Goal: Book appointment/travel/reservation

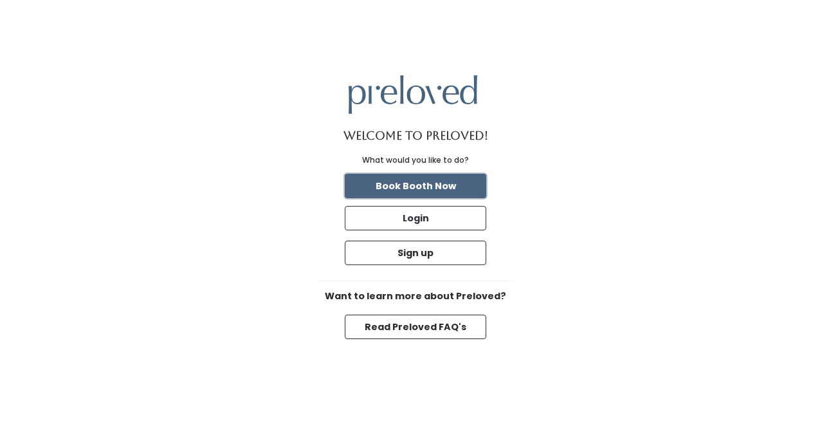
click at [426, 187] on button "Book Booth Now" at bounding box center [416, 186] width 142 height 24
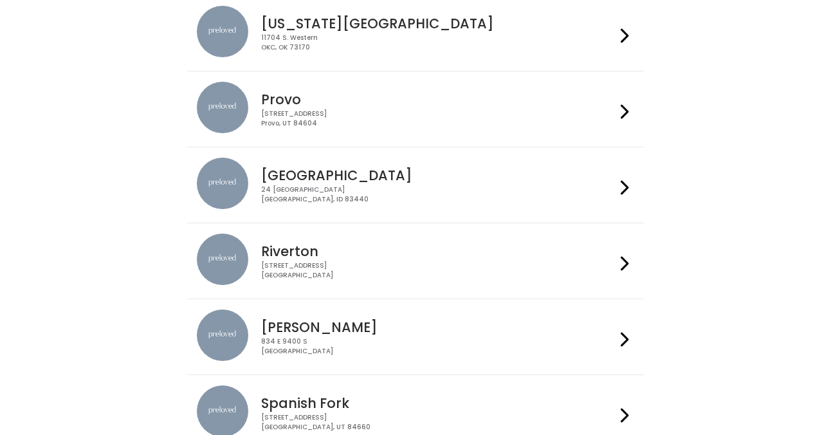
scroll to position [464, 0]
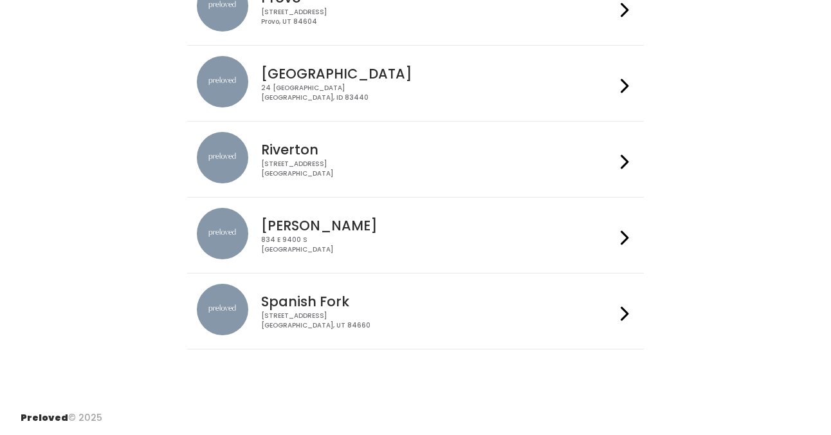
click at [435, 176] on div "2602 West 12600 South Riverton, UT 84065" at bounding box center [438, 169] width 354 height 19
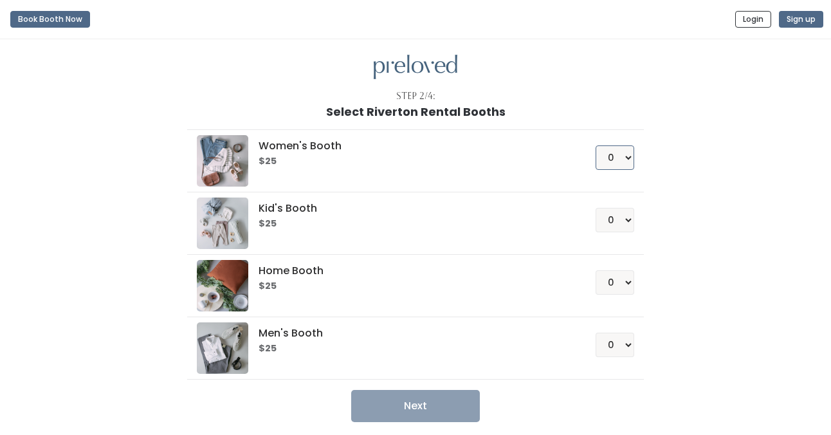
click at [622, 160] on select "0 1 2 3 4" at bounding box center [615, 157] width 39 height 24
select select "1"
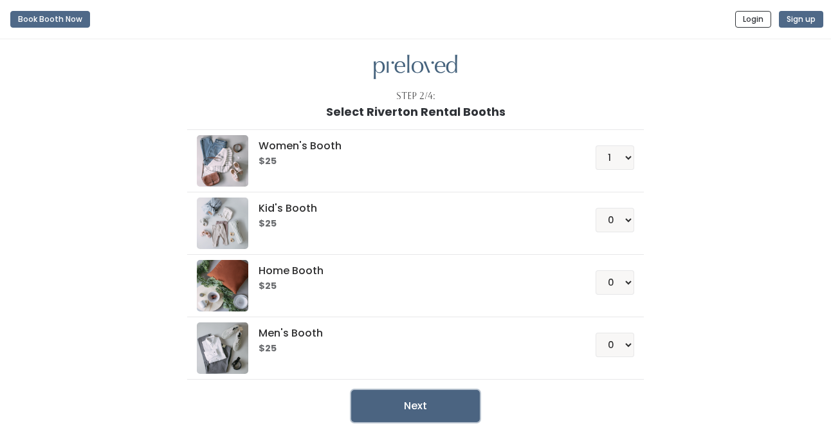
click at [429, 409] on button "Next" at bounding box center [415, 406] width 129 height 32
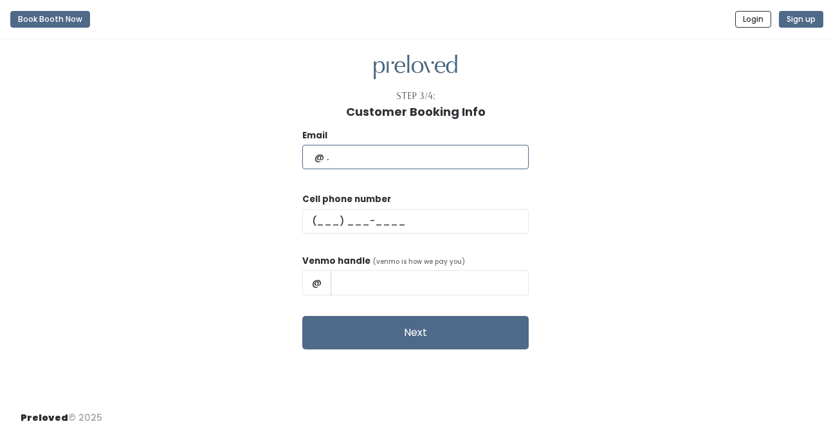
click at [385, 169] on input "text" at bounding box center [415, 157] width 226 height 24
type input "jessicahills22@gmail.com"
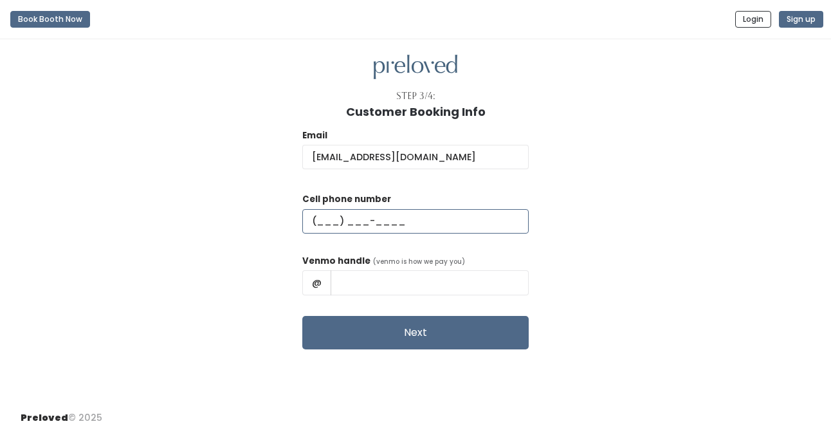
type input "(801) 592-8065"
type input "Jessica Hills"
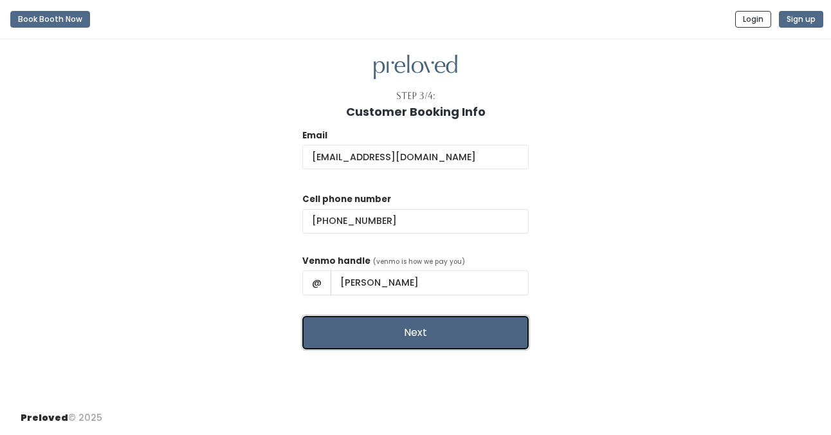
click at [416, 340] on button "Next" at bounding box center [415, 332] width 226 height 33
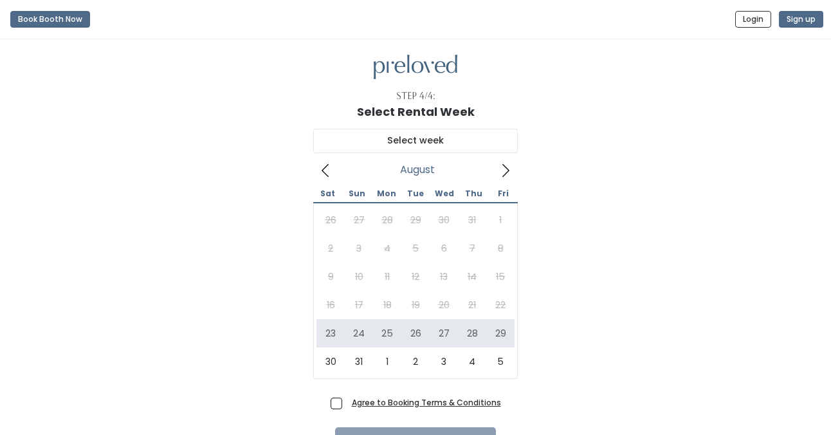
click at [506, 171] on icon at bounding box center [506, 170] width 14 height 14
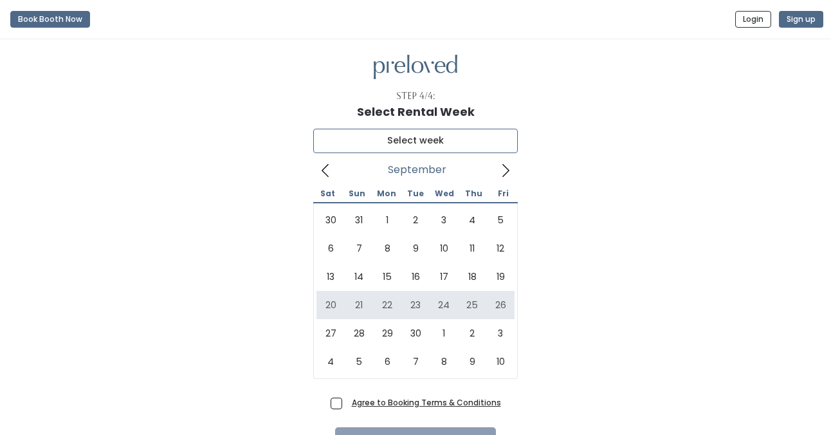
type input "[DATE] to [DATE]"
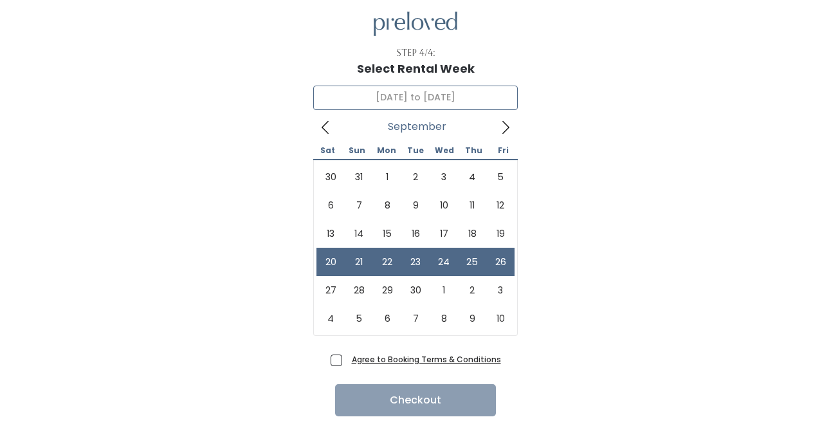
scroll to position [32, 0]
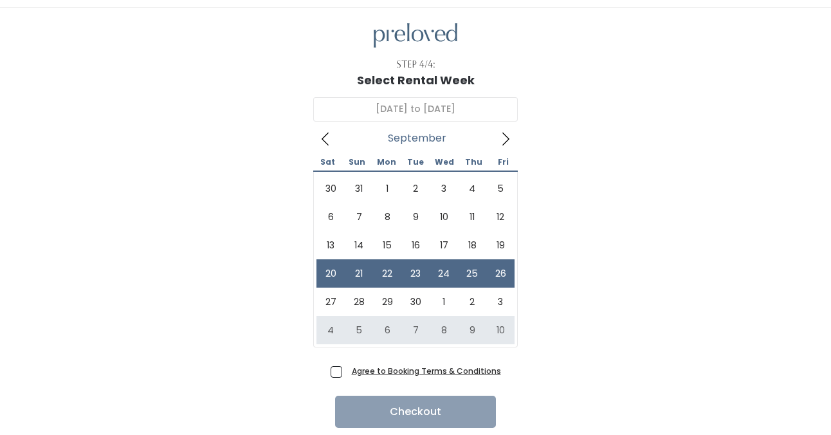
click at [347, 369] on span "Agree to Booking Terms & Conditions" at bounding box center [424, 370] width 154 height 13
click at [347, 369] on input "Agree to Booking Terms & Conditions" at bounding box center [351, 368] width 8 height 8
checkbox input "true"
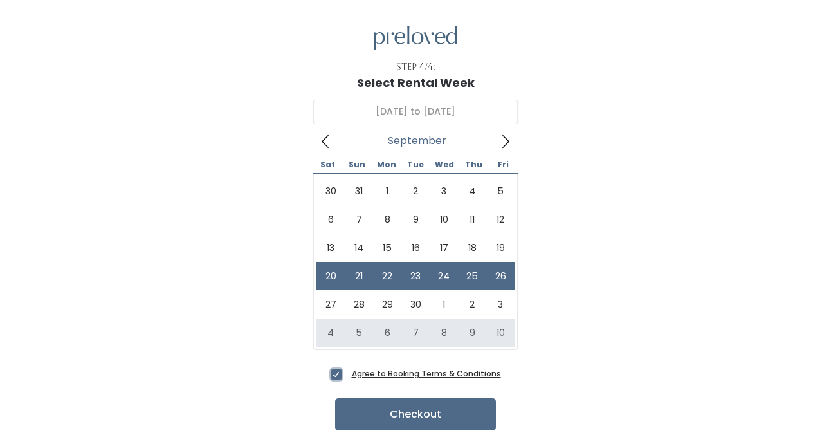
scroll to position [74, 0]
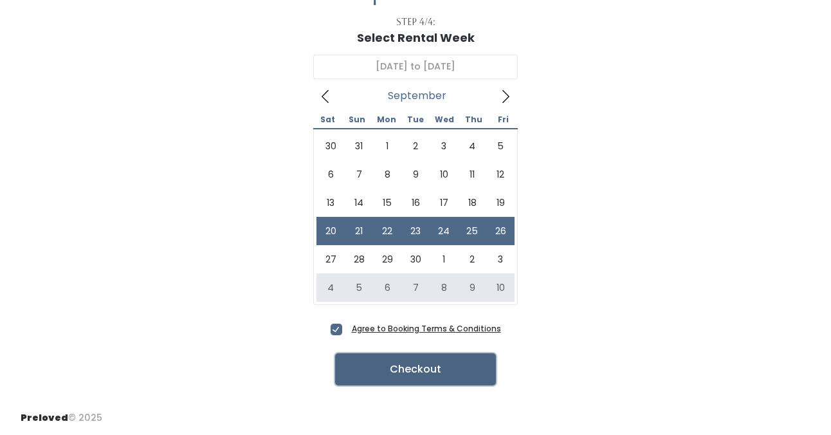
click at [460, 361] on button "Checkout" at bounding box center [415, 369] width 161 height 32
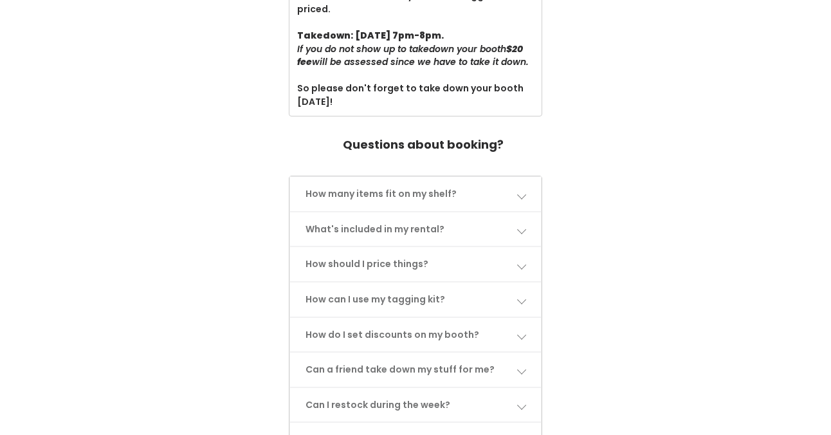
scroll to position [560, 0]
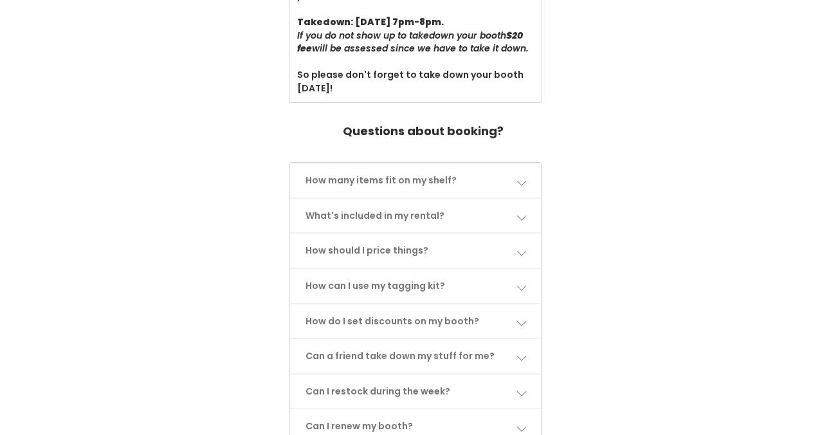
click at [521, 175] on link "How many items fit on my shelf?" at bounding box center [415, 180] width 250 height 34
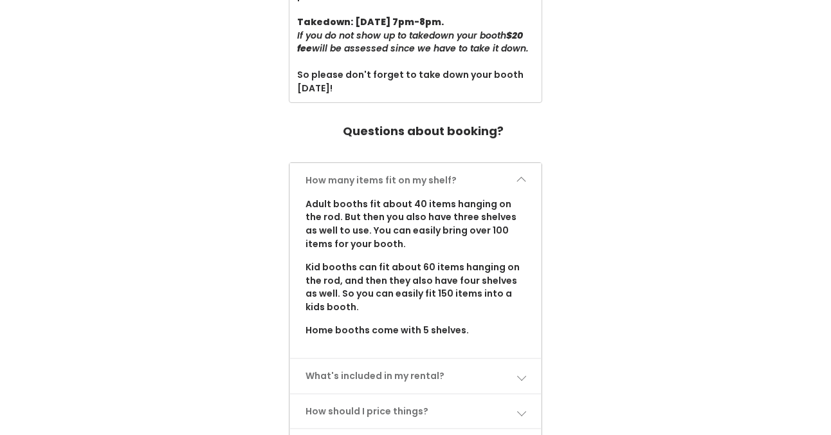
click at [521, 175] on link "How many items fit on my shelf?" at bounding box center [415, 180] width 250 height 34
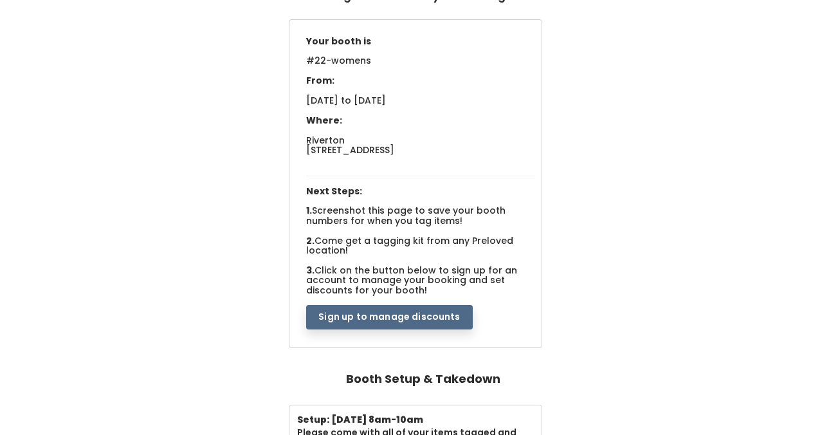
scroll to position [109, 0]
click at [448, 325] on button "Sign up to manage discounts" at bounding box center [389, 318] width 166 height 24
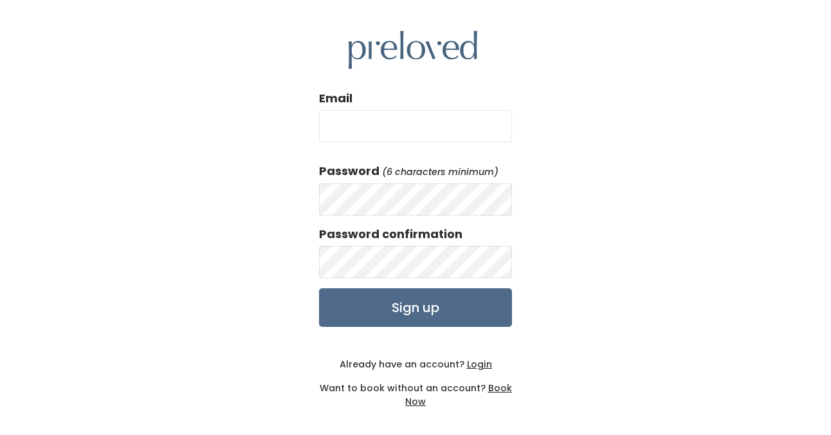
click at [393, 135] on input "Email" at bounding box center [415, 126] width 193 height 32
type input "[EMAIL_ADDRESS][DOMAIN_NAME]"
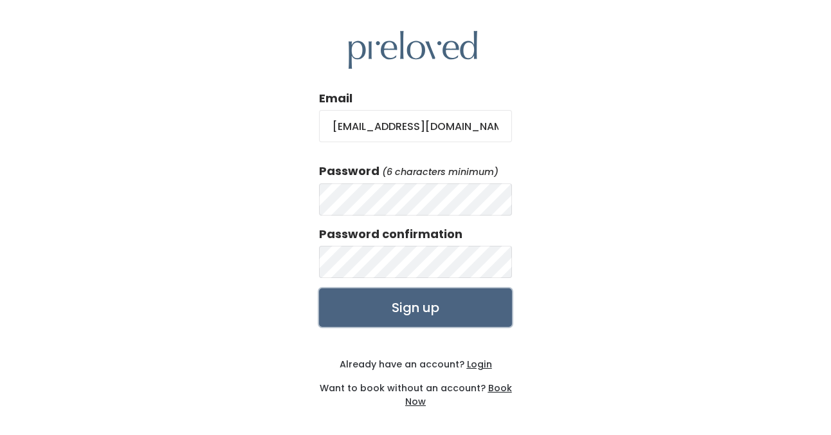
click at [399, 307] on input "Sign up" at bounding box center [415, 307] width 193 height 39
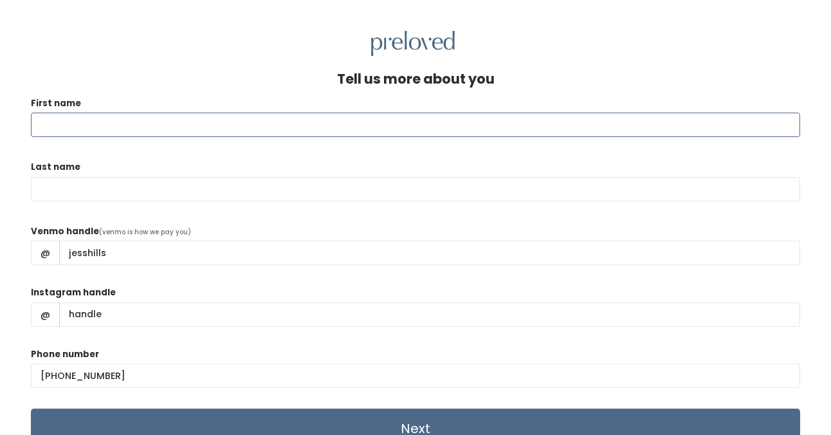
click at [453, 116] on input "First name" at bounding box center [415, 125] width 769 height 24
type input "Jessica"
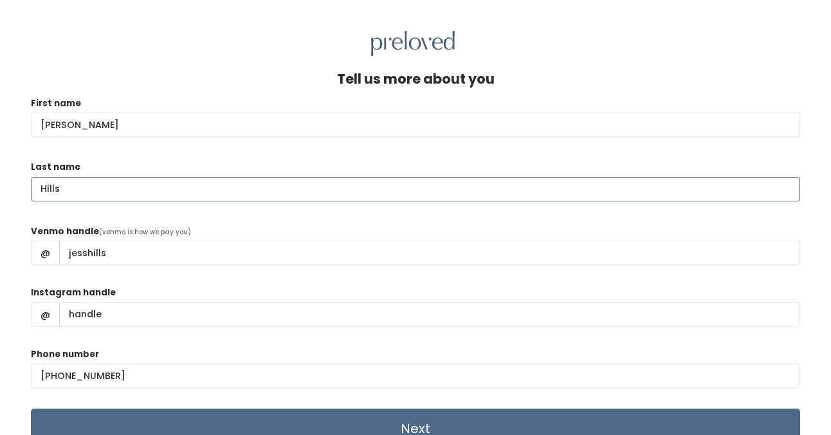
type input "Hills"
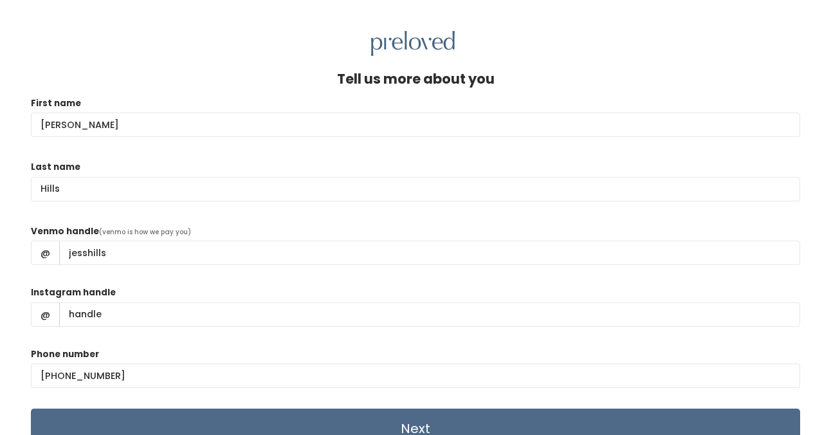
click at [495, 223] on form "First name Jessica Last name Hills Venmo handle (venmo is how we pay you) @ jes…" at bounding box center [415, 272] width 769 height 352
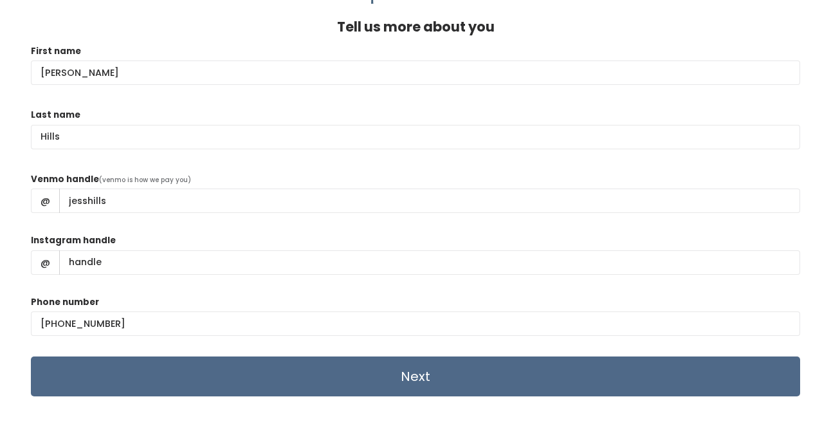
scroll to position [53, 0]
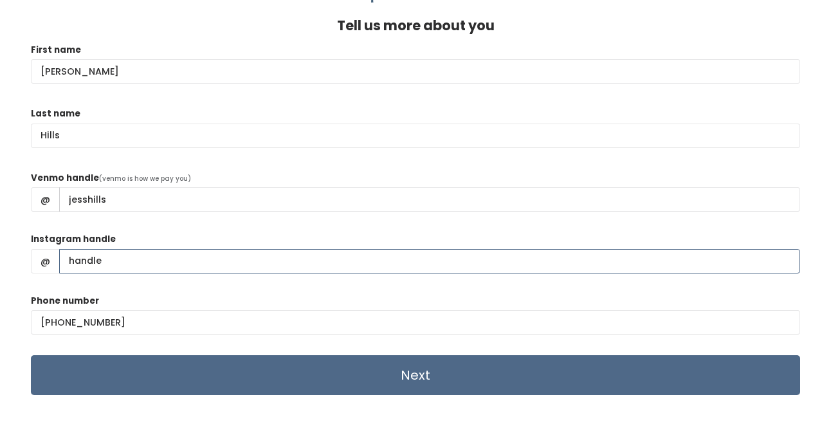
drag, startPoint x: 114, startPoint y: 260, endPoint x: 37, endPoint y: 268, distance: 76.9
click at [37, 268] on div "@" at bounding box center [415, 261] width 769 height 24
drag, startPoint x: 68, startPoint y: 260, endPoint x: 115, endPoint y: 267, distance: 48.1
click at [115, 267] on input "Instagram handle" at bounding box center [429, 261] width 741 height 24
type input "jesshills"
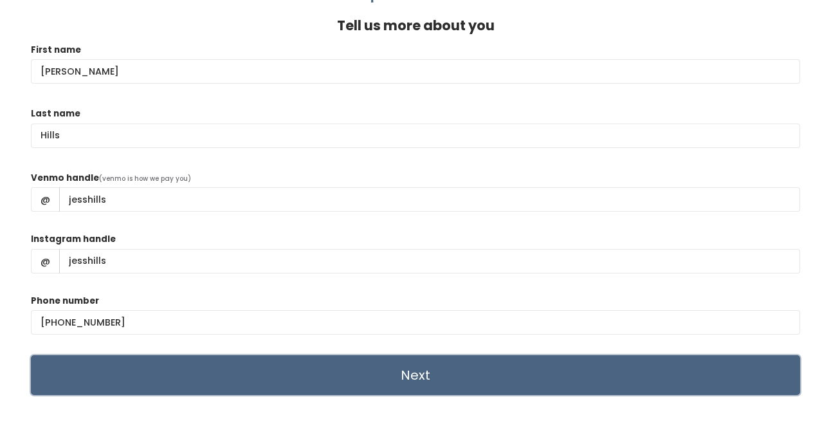
click at [464, 383] on input "Next" at bounding box center [415, 375] width 769 height 40
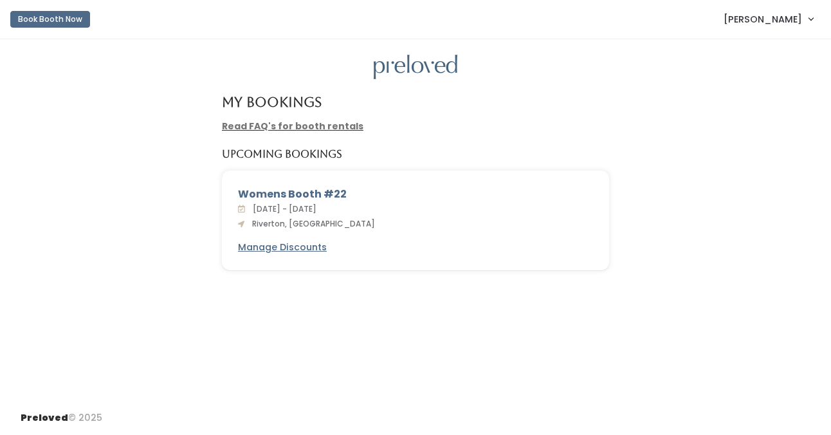
click at [788, 14] on span "[PERSON_NAME]" at bounding box center [763, 19] width 78 height 14
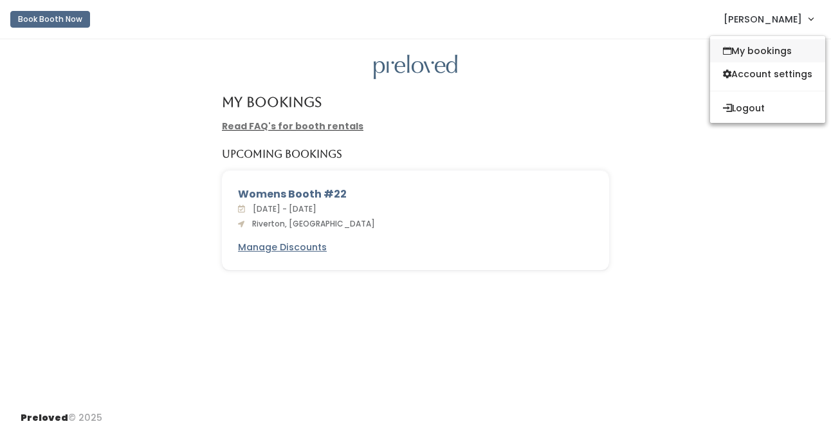
click at [777, 48] on link "My bookings" at bounding box center [767, 50] width 115 height 23
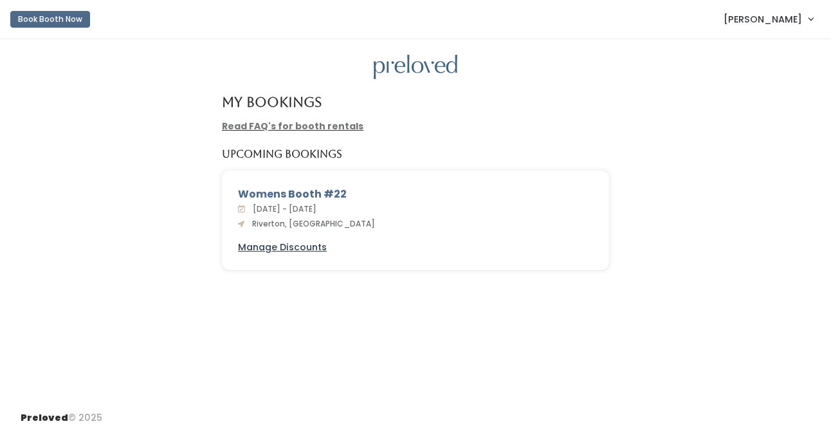
click at [304, 250] on u "Manage Discounts" at bounding box center [282, 247] width 89 height 13
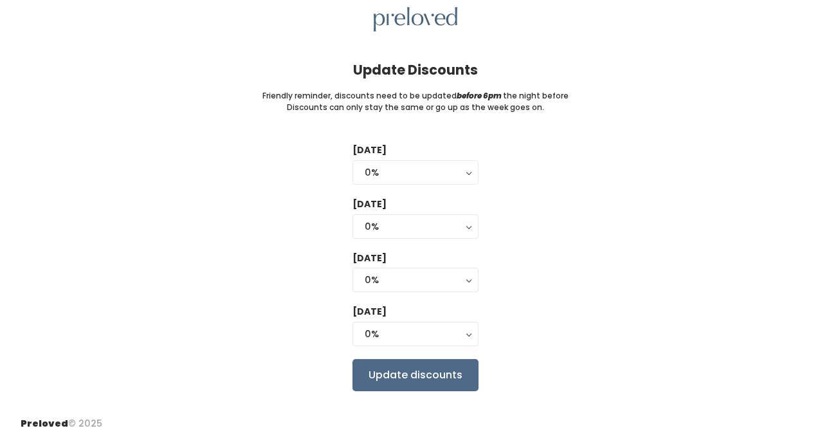
scroll to position [55, 0]
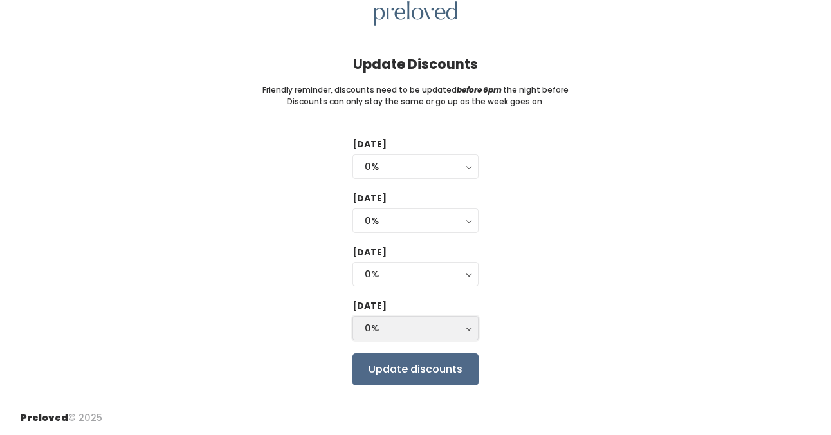
click at [472, 331] on button "0%" at bounding box center [415, 328] width 126 height 24
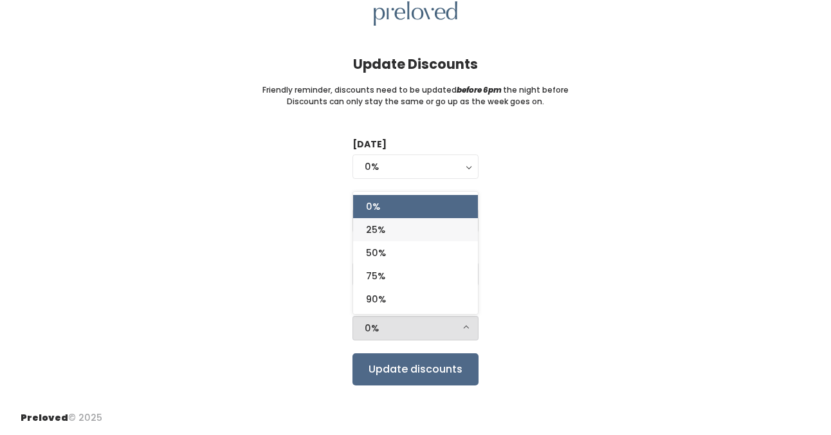
click at [450, 234] on link "25%" at bounding box center [415, 229] width 125 height 23
select select "25%"
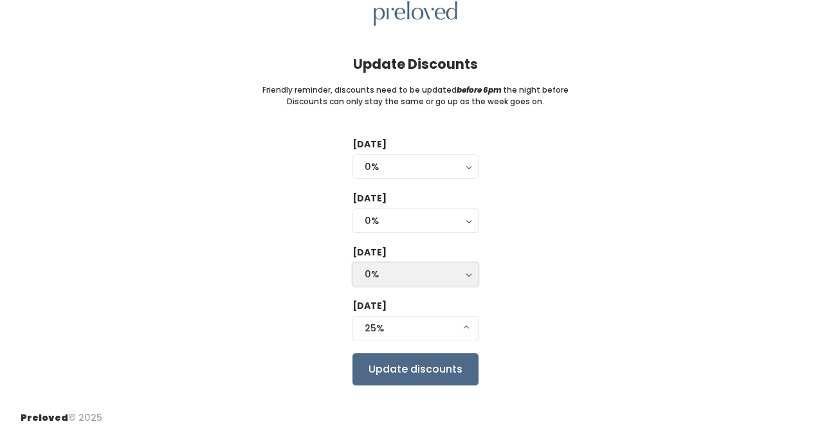
click at [466, 280] on button "0%" at bounding box center [415, 274] width 126 height 24
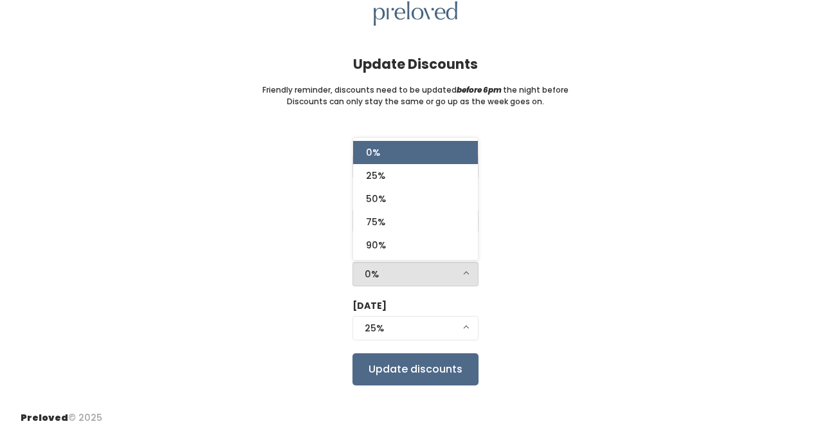
click at [531, 273] on div "Tuesday 0% 25% 50% 75% 90% 0% Wednesday 0% 25% 50% 75% 90% 0% Thursday 0% 25% 5…" at bounding box center [416, 261] width 790 height 247
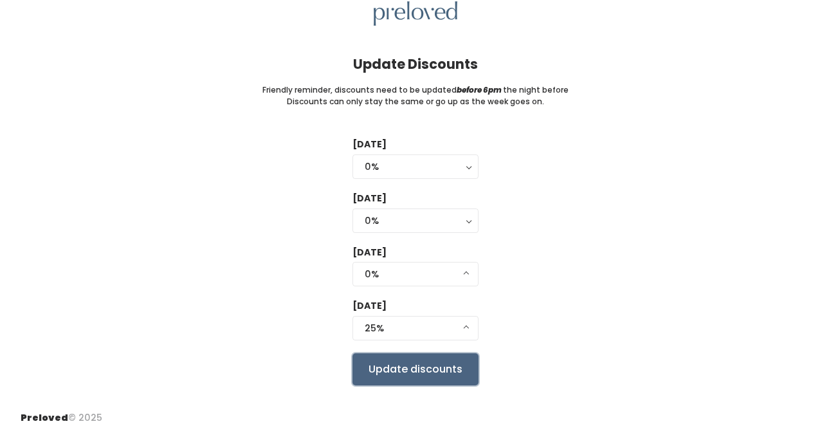
click at [437, 371] on input "Update discounts" at bounding box center [415, 369] width 126 height 32
